Goal: Task Accomplishment & Management: Manage account settings

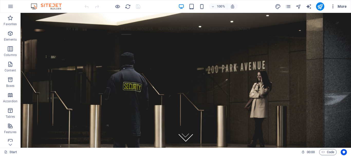
click at [334, 7] on icon "button" at bounding box center [333, 6] width 5 height 5
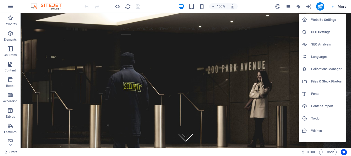
click at [321, 21] on h6 "Website Settings" at bounding box center [327, 20] width 32 height 6
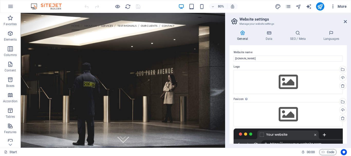
click at [334, 6] on icon "button" at bounding box center [333, 6] width 5 height 5
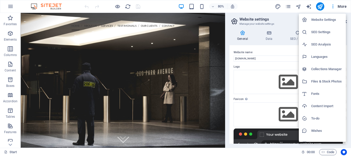
click at [325, 20] on h6 "Website Settings" at bounding box center [327, 20] width 32 height 6
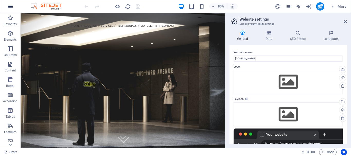
click at [11, 6] on icon "button" at bounding box center [10, 6] width 6 height 6
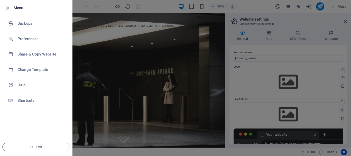
click at [284, 40] on div at bounding box center [175, 78] width 351 height 156
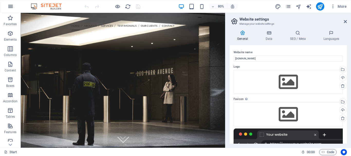
click at [11, 7] on icon "button" at bounding box center [10, 6] width 6 height 6
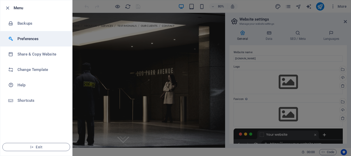
click at [26, 38] on h6 "Preferences" at bounding box center [41, 39] width 48 height 6
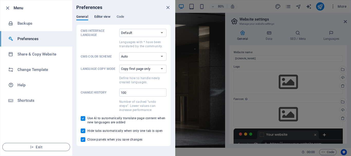
click at [107, 16] on span "Editor view" at bounding box center [102, 17] width 16 height 7
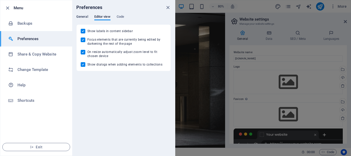
click at [83, 17] on span "General" at bounding box center [82, 17] width 12 height 7
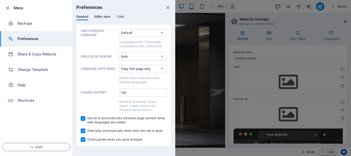
click at [103, 17] on span "Editor view" at bounding box center [102, 17] width 16 height 7
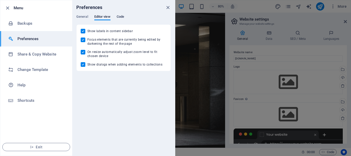
click at [120, 16] on span "Code" at bounding box center [120, 17] width 7 height 7
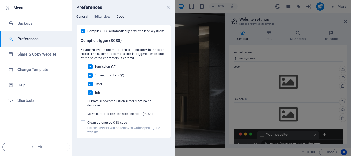
click at [83, 15] on span "General" at bounding box center [82, 17] width 12 height 7
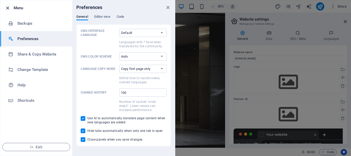
click at [7, 8] on icon "button" at bounding box center [8, 8] width 6 height 6
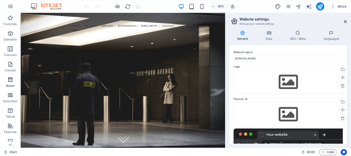
scroll to position [96, 0]
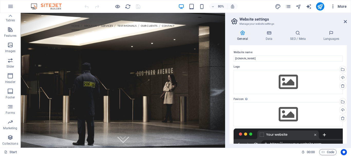
click at [333, 7] on icon "button" at bounding box center [333, 6] width 5 height 5
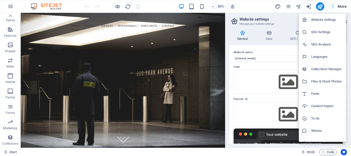
click at [287, 5] on div at bounding box center [175, 78] width 351 height 156
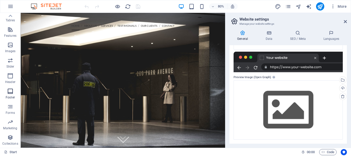
scroll to position [0, 0]
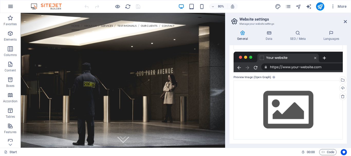
click at [8, 6] on icon "button" at bounding box center [10, 6] width 6 height 6
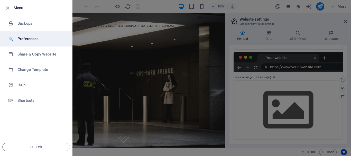
click at [29, 40] on h6 "Preferences" at bounding box center [41, 39] width 48 height 6
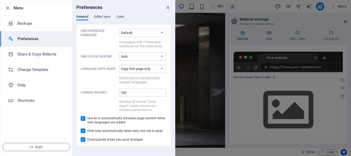
click at [28, 37] on h6 "Preferences" at bounding box center [41, 39] width 48 height 6
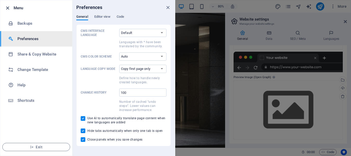
click at [7, 6] on icon "button" at bounding box center [8, 8] width 6 height 6
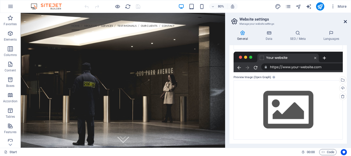
drag, startPoint x: 345, startPoint y: 21, endPoint x: 324, endPoint y: 8, distance: 24.0
click at [345, 21] on icon at bounding box center [345, 22] width 3 height 4
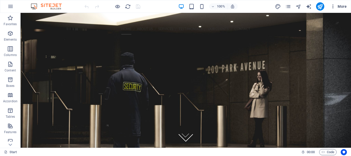
click at [333, 7] on icon "button" at bounding box center [333, 6] width 5 height 5
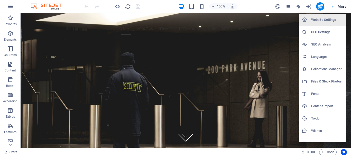
click at [323, 69] on h6 "Collections Manager" at bounding box center [327, 69] width 32 height 6
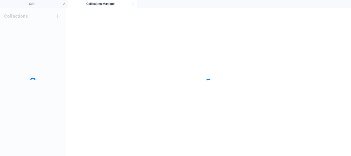
click at [334, 6] on ul "Start Collections Manager" at bounding box center [175, 4] width 351 height 8
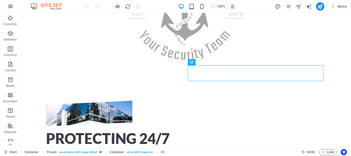
click at [10, 7] on icon "button" at bounding box center [10, 6] width 6 height 6
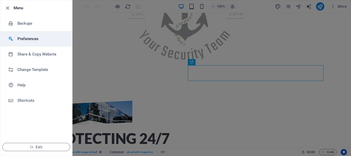
click at [27, 37] on h6 "Preferences" at bounding box center [41, 39] width 48 height 6
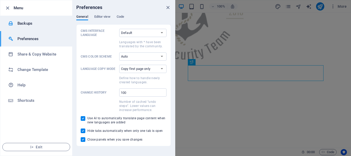
click at [27, 24] on h6 "Backups" at bounding box center [41, 23] width 48 height 6
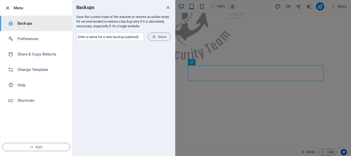
click at [7, 7] on icon "button" at bounding box center [8, 8] width 6 height 6
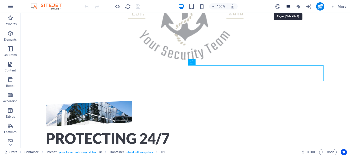
click at [289, 6] on icon "pages" at bounding box center [288, 7] width 6 height 6
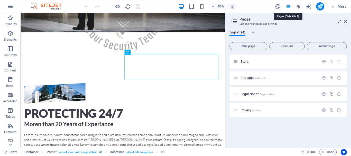
click at [289, 6] on icon "pages" at bounding box center [288, 7] width 6 height 6
click at [277, 6] on icon "design" at bounding box center [278, 7] width 6 height 6
select select "px"
select select "300"
select select "px"
